Goal: Find specific page/section: Find specific page/section

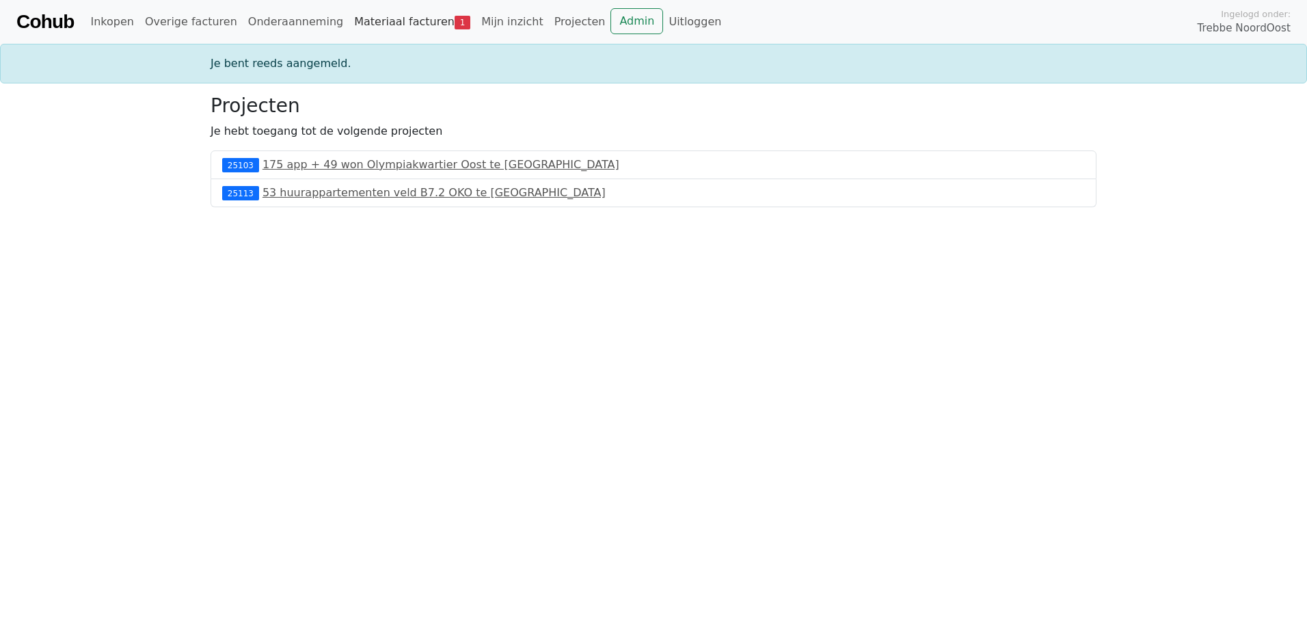
click at [405, 27] on link "Materiaal facturen 1" at bounding box center [412, 21] width 127 height 27
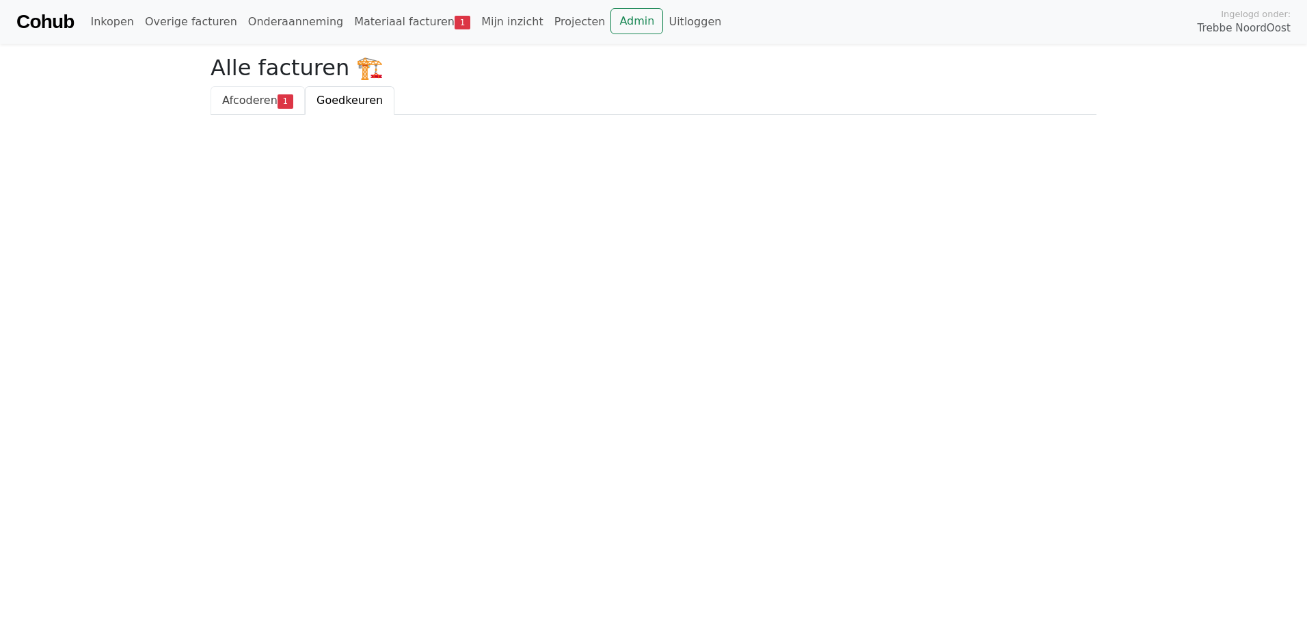
click at [281, 90] on link "Afcoderen 1" at bounding box center [258, 100] width 94 height 29
